Goal: Entertainment & Leisure: Consume media (video, audio)

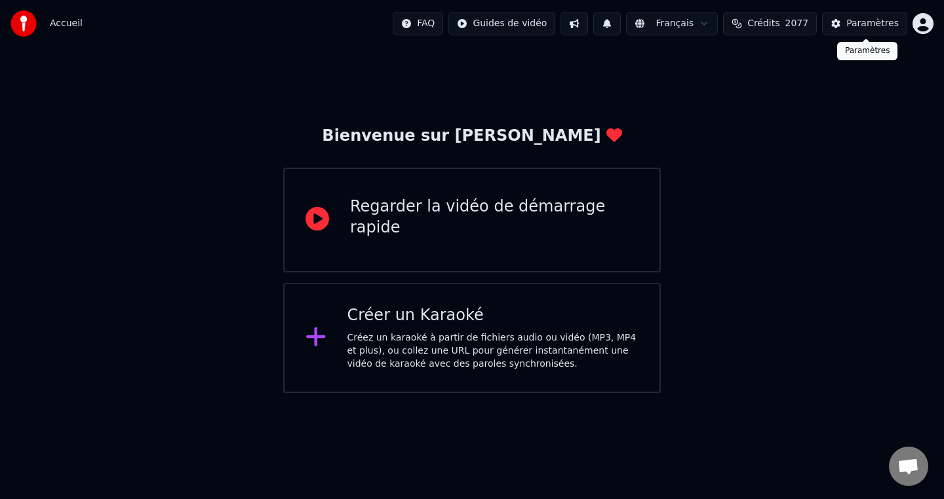
click at [851, 24] on div "Paramètres" at bounding box center [872, 23] width 52 height 13
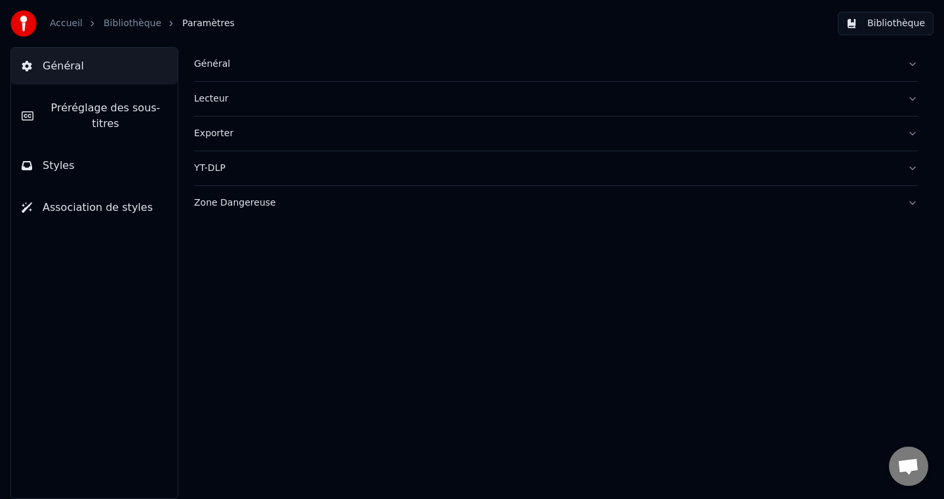
click at [210, 58] on div "Général" at bounding box center [545, 64] width 703 height 13
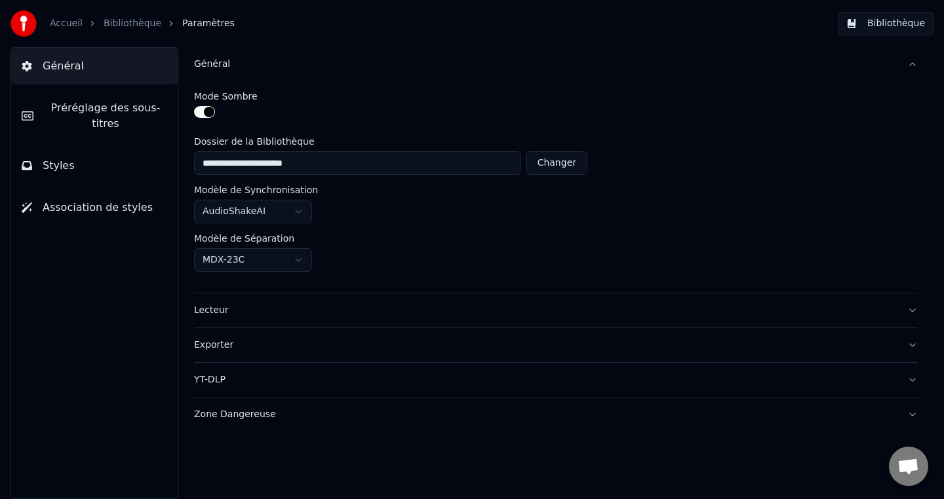
click at [555, 166] on button "Changer" at bounding box center [556, 163] width 61 height 24
click at [560, 165] on button "Réinitialiser" at bounding box center [549, 163] width 76 height 24
click at [552, 167] on button "Changer" at bounding box center [556, 163] width 61 height 24
type input "**********"
click at [68, 26] on link "Accueil" at bounding box center [66, 23] width 33 height 13
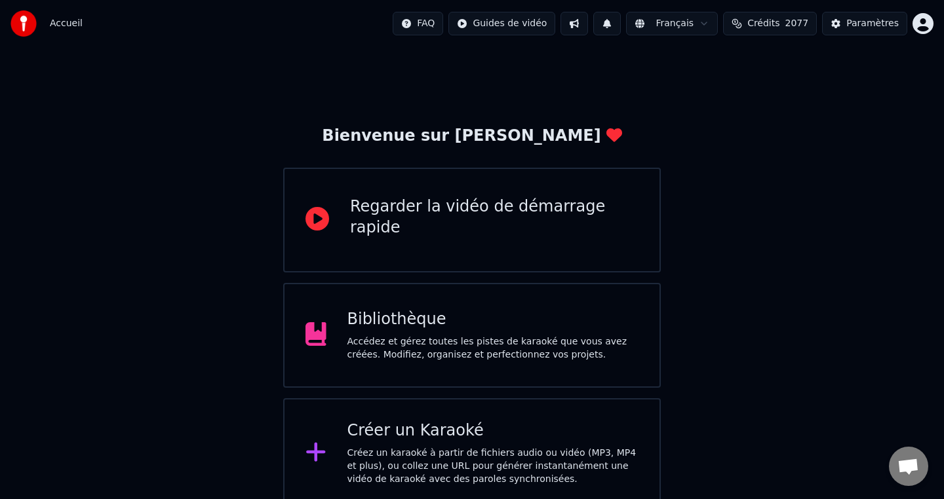
scroll to position [9, 0]
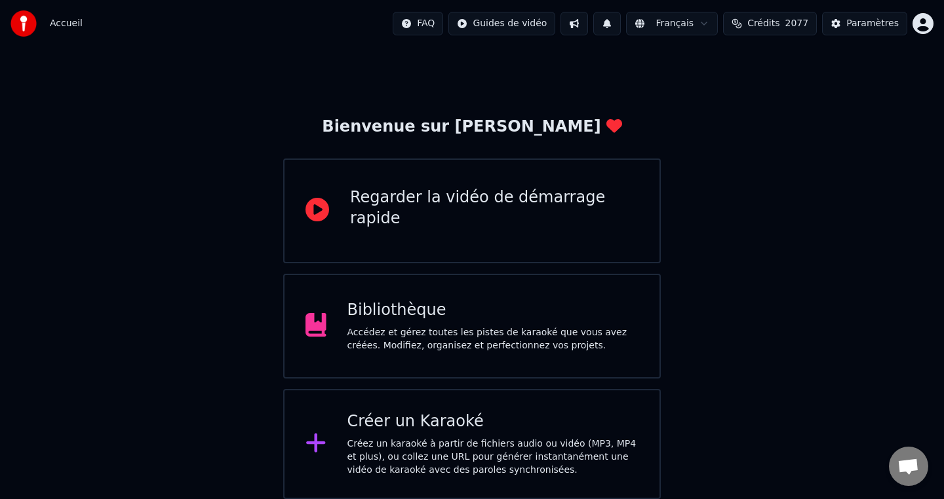
click at [579, 309] on div "Bibliothèque" at bounding box center [493, 310] width 292 height 21
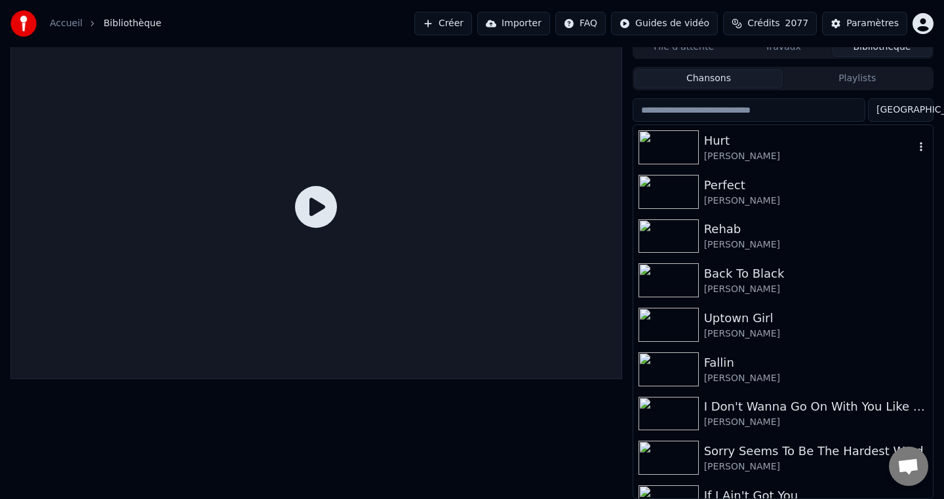
click at [693, 147] on img at bounding box center [668, 147] width 60 height 34
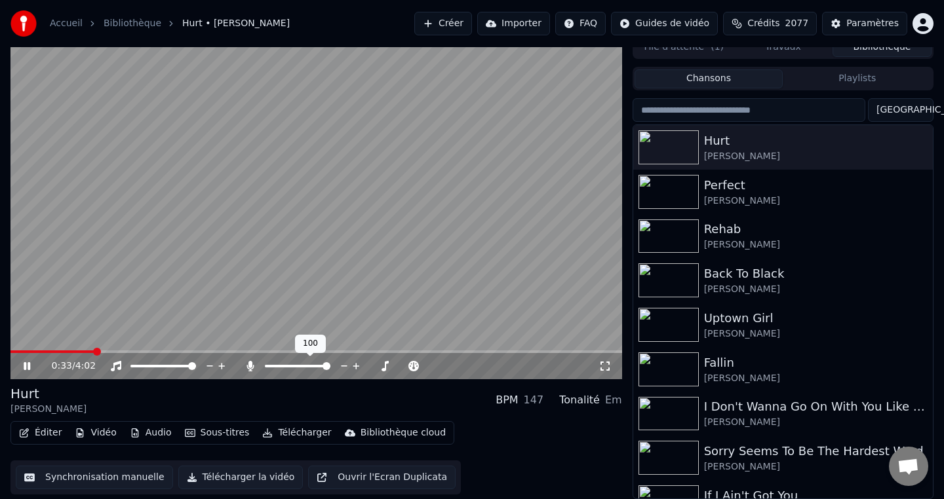
click at [330, 368] on span at bounding box center [298, 366] width 66 height 3
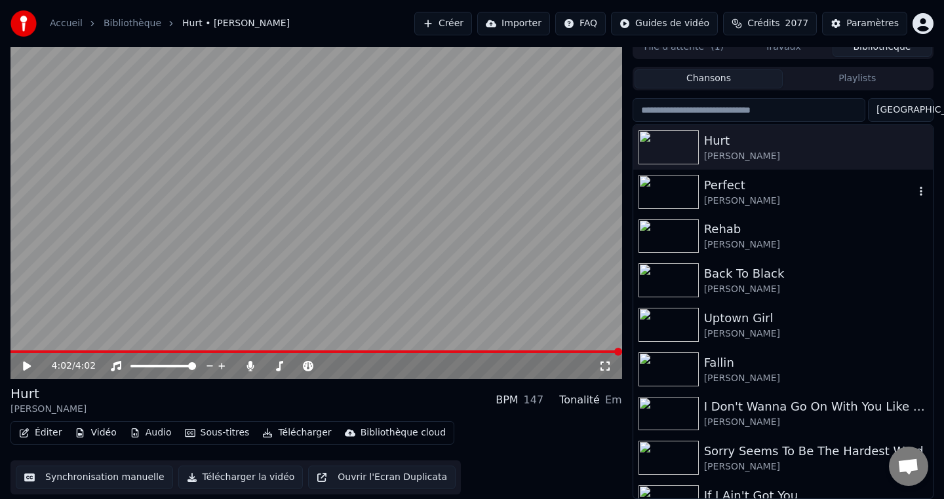
click at [792, 185] on div "Perfect" at bounding box center [809, 185] width 210 height 18
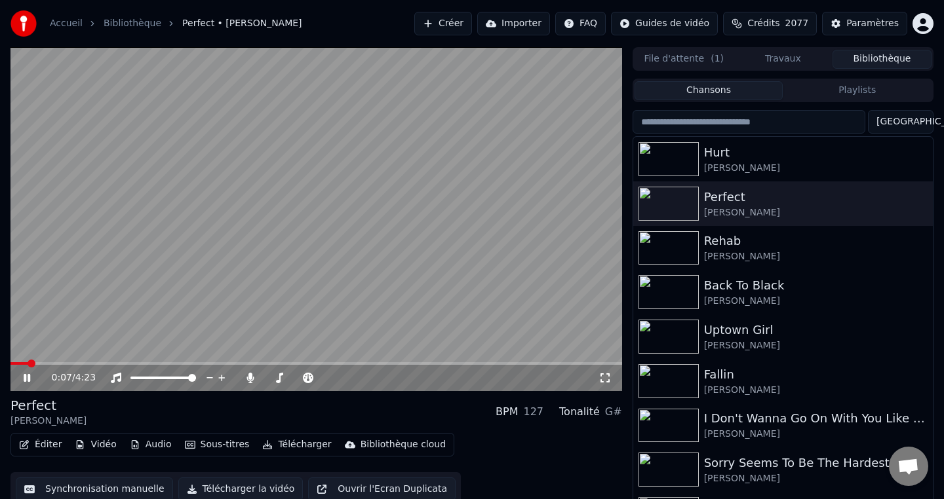
click at [24, 375] on icon at bounding box center [27, 378] width 7 height 8
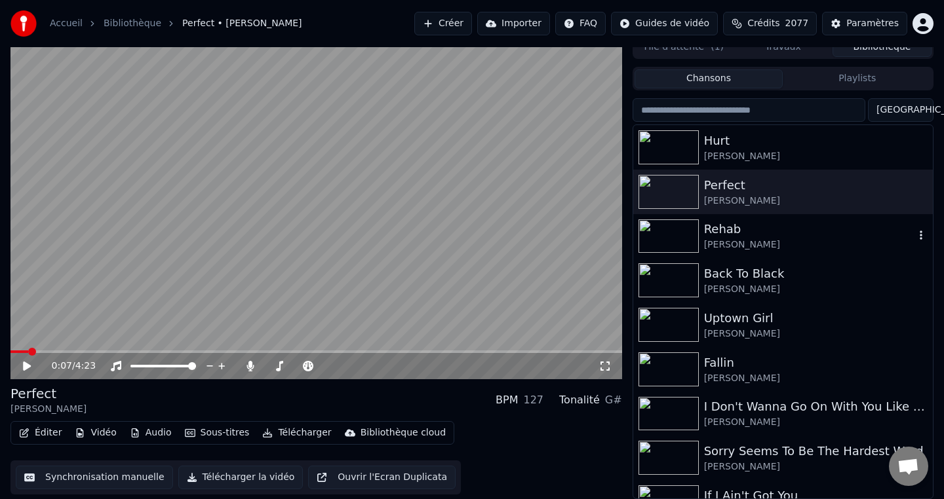
click at [773, 233] on div "Rehab" at bounding box center [809, 229] width 210 height 18
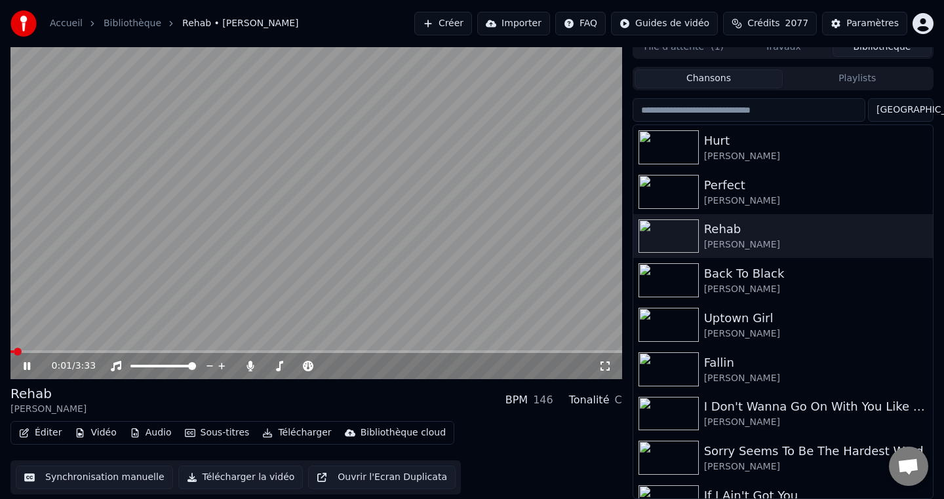
click at [30, 366] on icon at bounding box center [36, 366] width 31 height 10
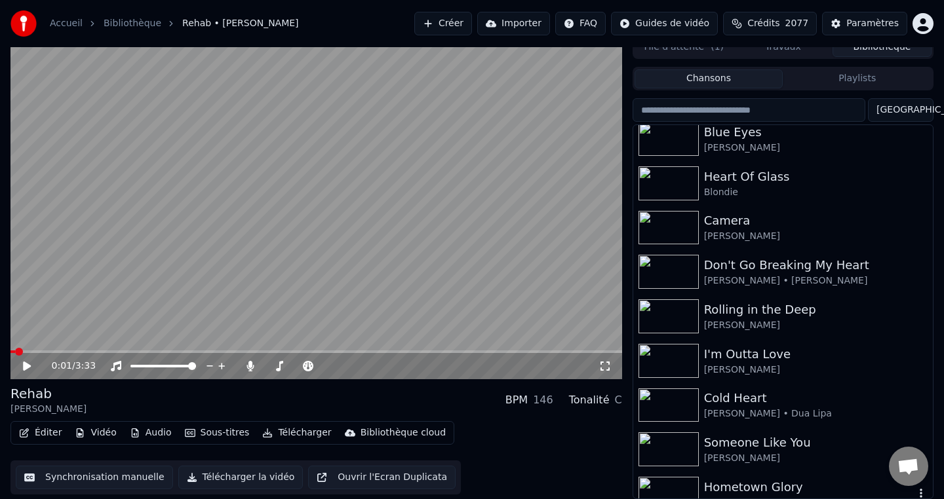
scroll to position [1363, 0]
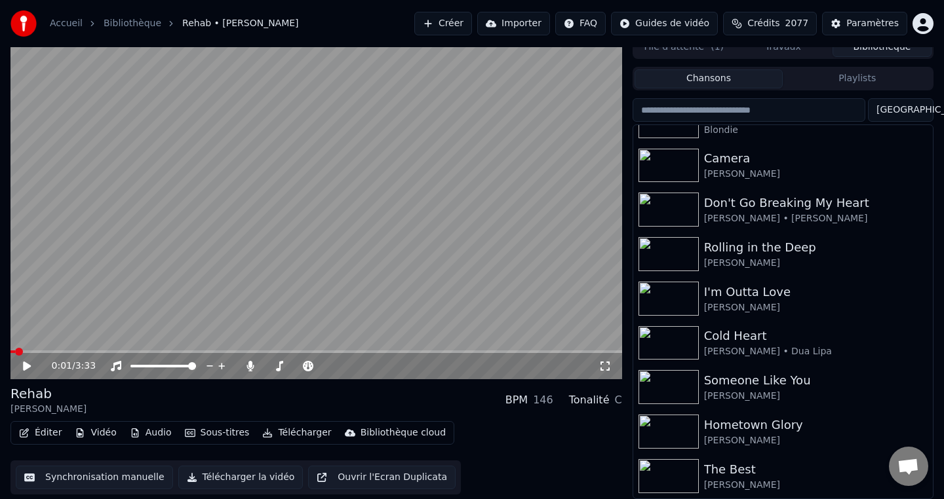
click at [925, 27] on html "Accueil Bibliothèque Rehab • [PERSON_NAME] Créer Importer FAQ Guides de vidéo C…" at bounding box center [472, 237] width 944 height 499
